Goal: Navigation & Orientation: Find specific page/section

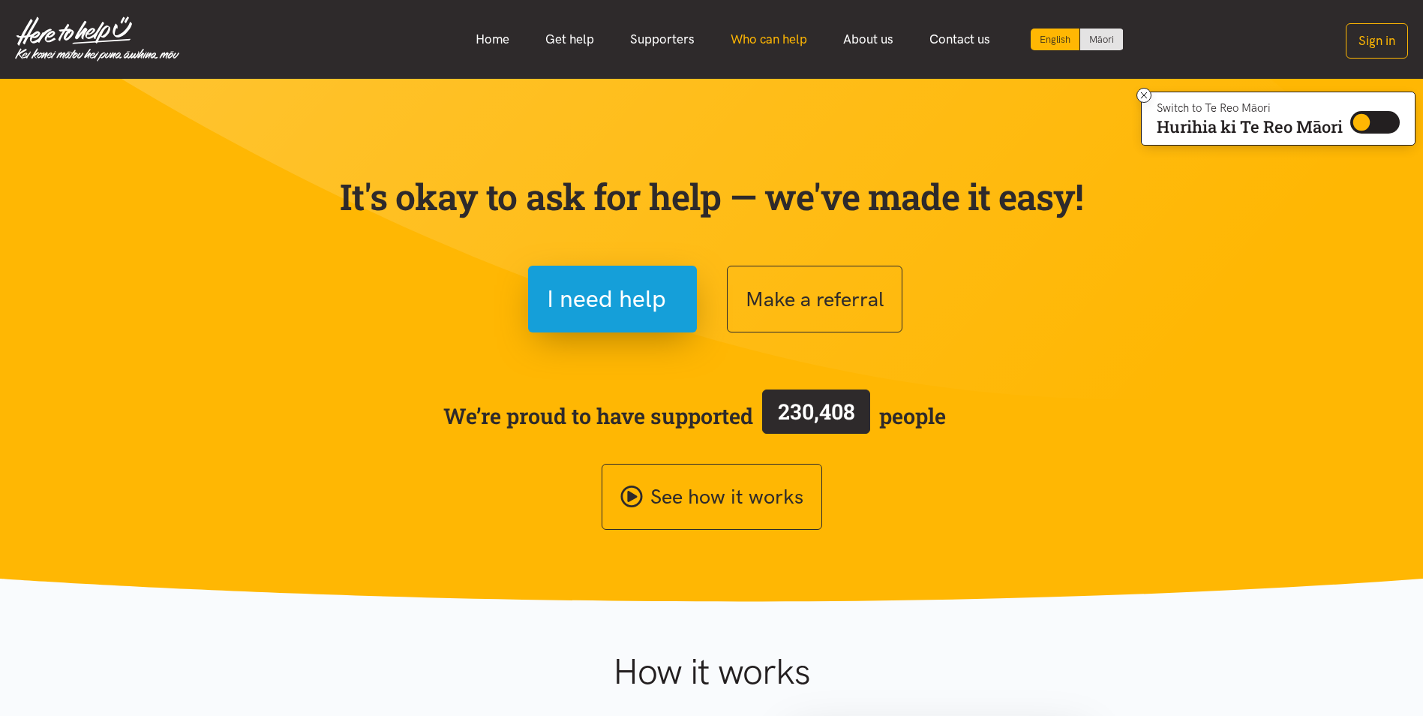
click at [767, 41] on link "Who can help" at bounding box center [769, 39] width 113 height 32
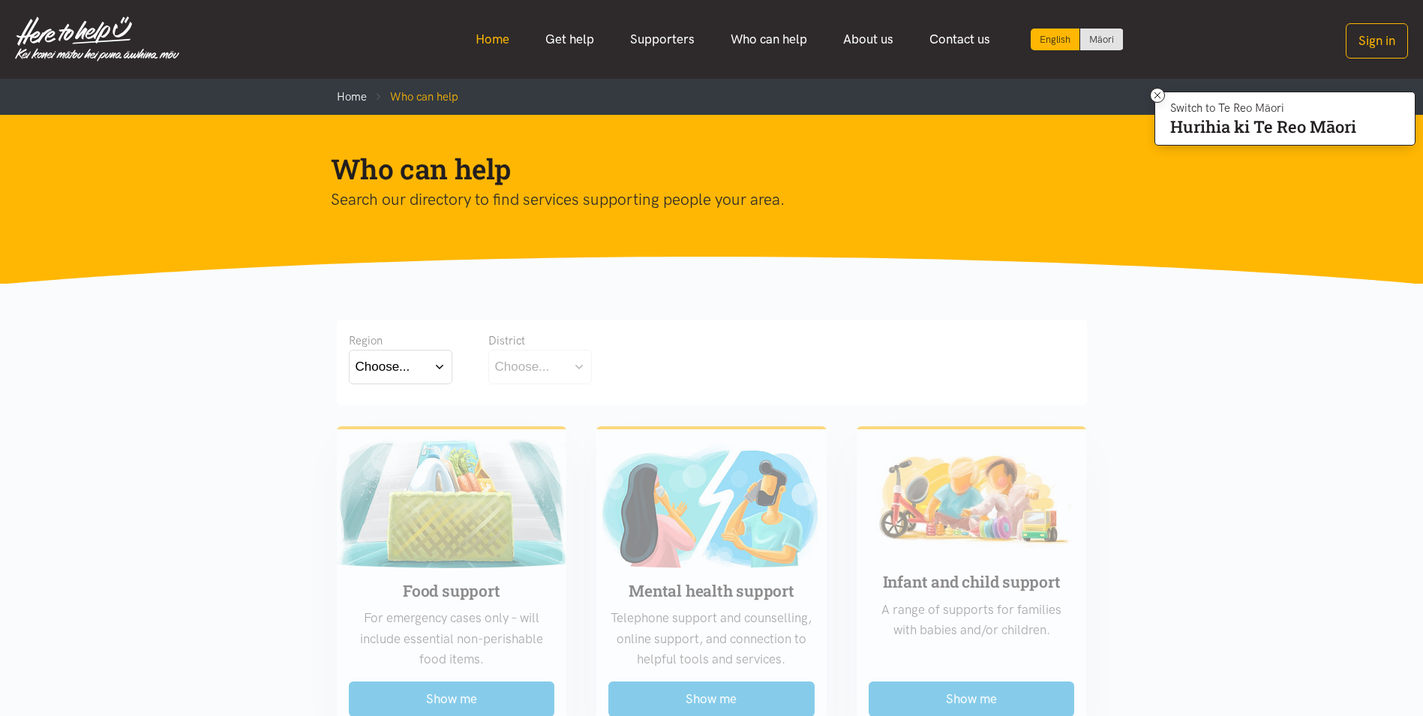
click at [475, 44] on link "Home" at bounding box center [493, 39] width 70 height 32
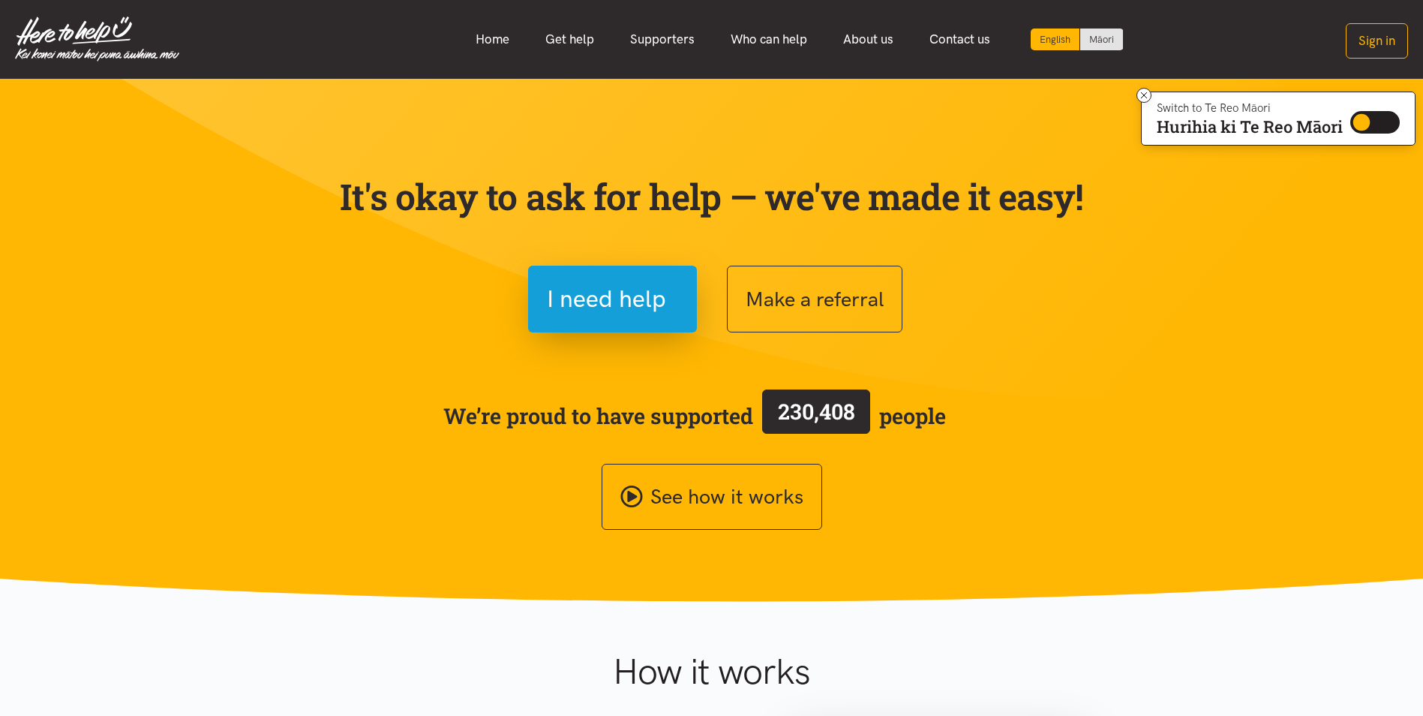
click at [260, 406] on section "It's okay to ask for help — we've made it easy! I need help Make a referral We’…" at bounding box center [711, 340] width 1423 height 523
